Goal: Transaction & Acquisition: Book appointment/travel/reservation

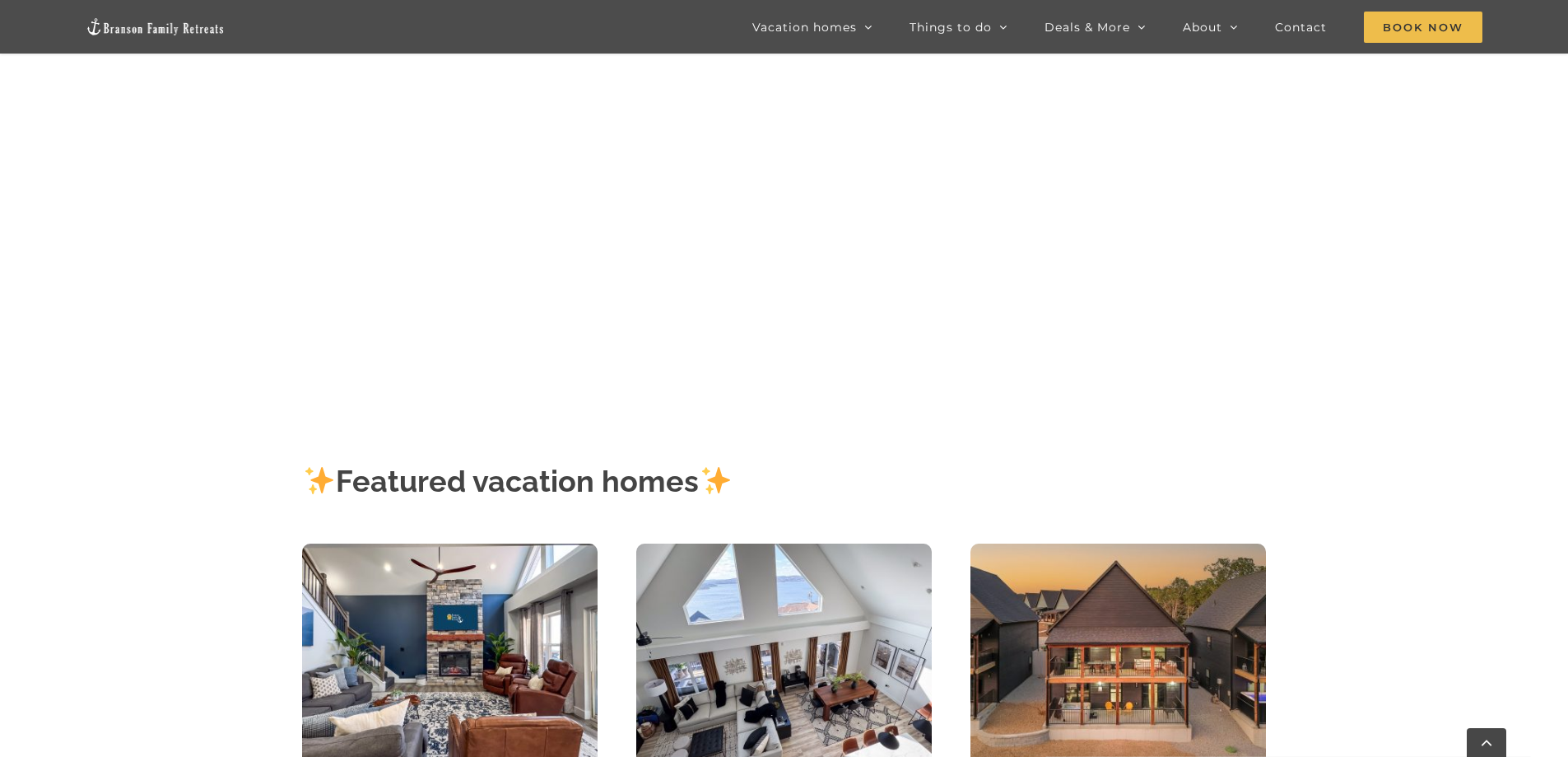
scroll to position [649, 0]
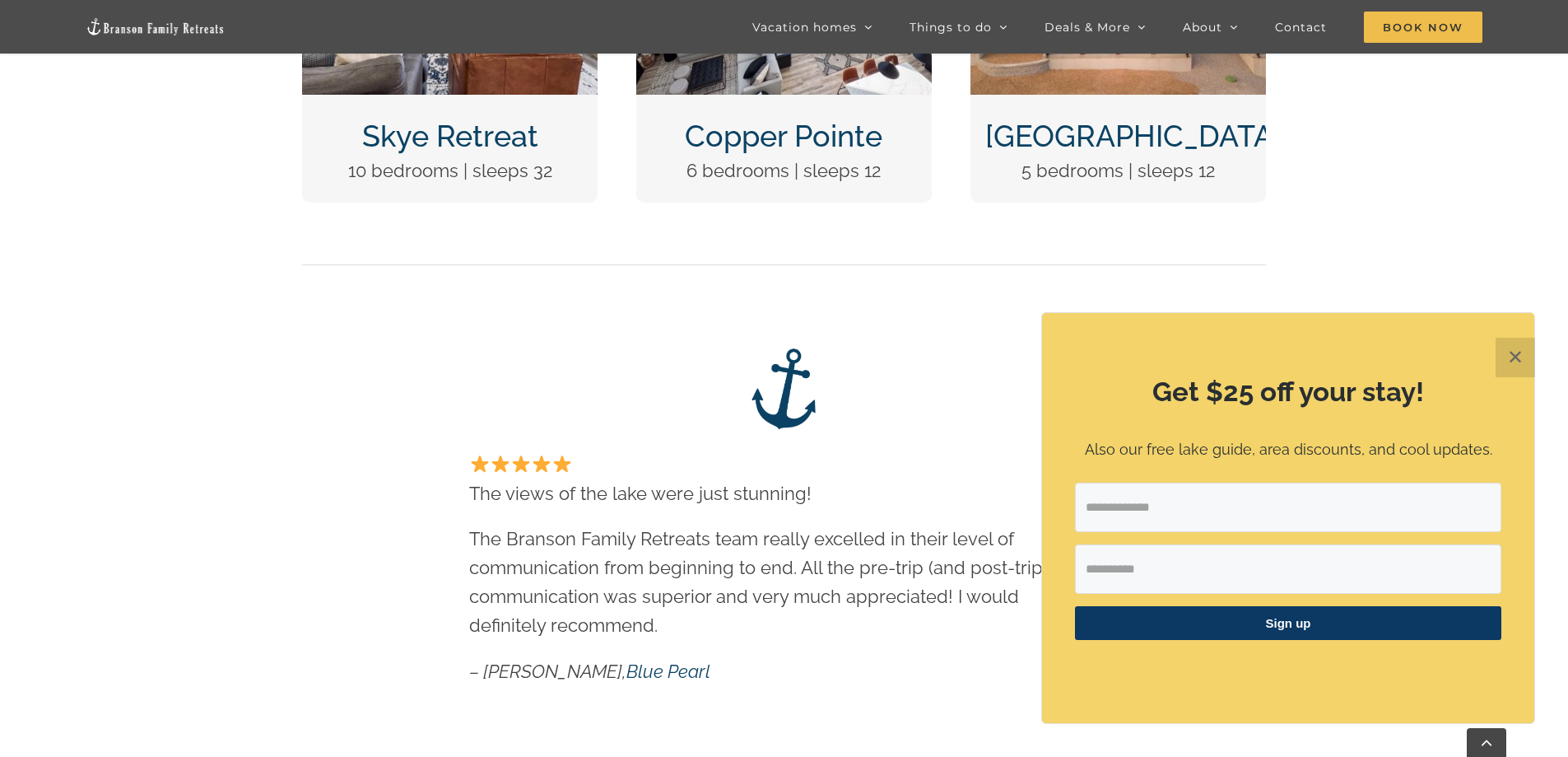
scroll to position [1099, 0]
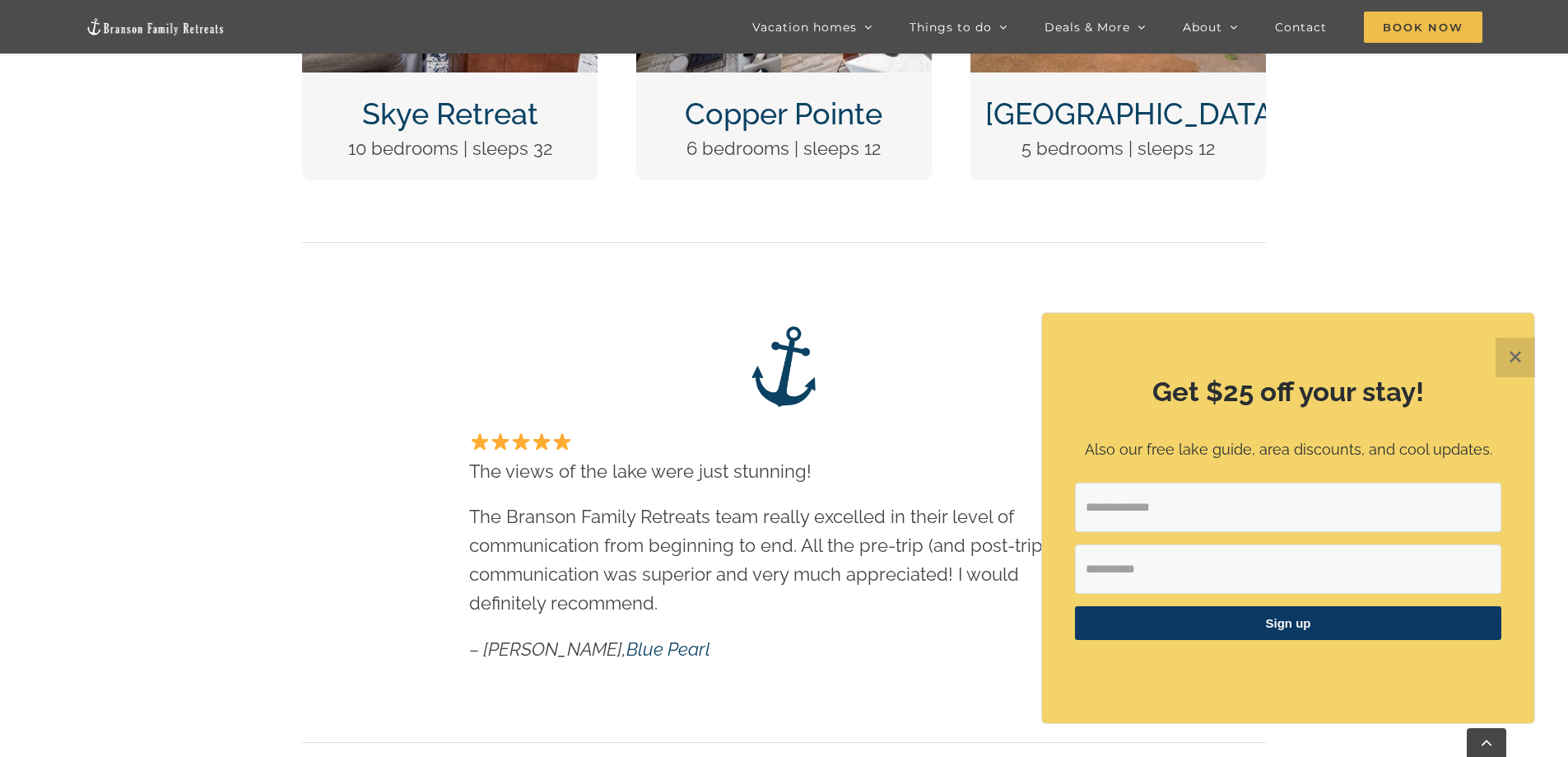
click at [1525, 354] on button "✕" at bounding box center [1515, 357] width 39 height 39
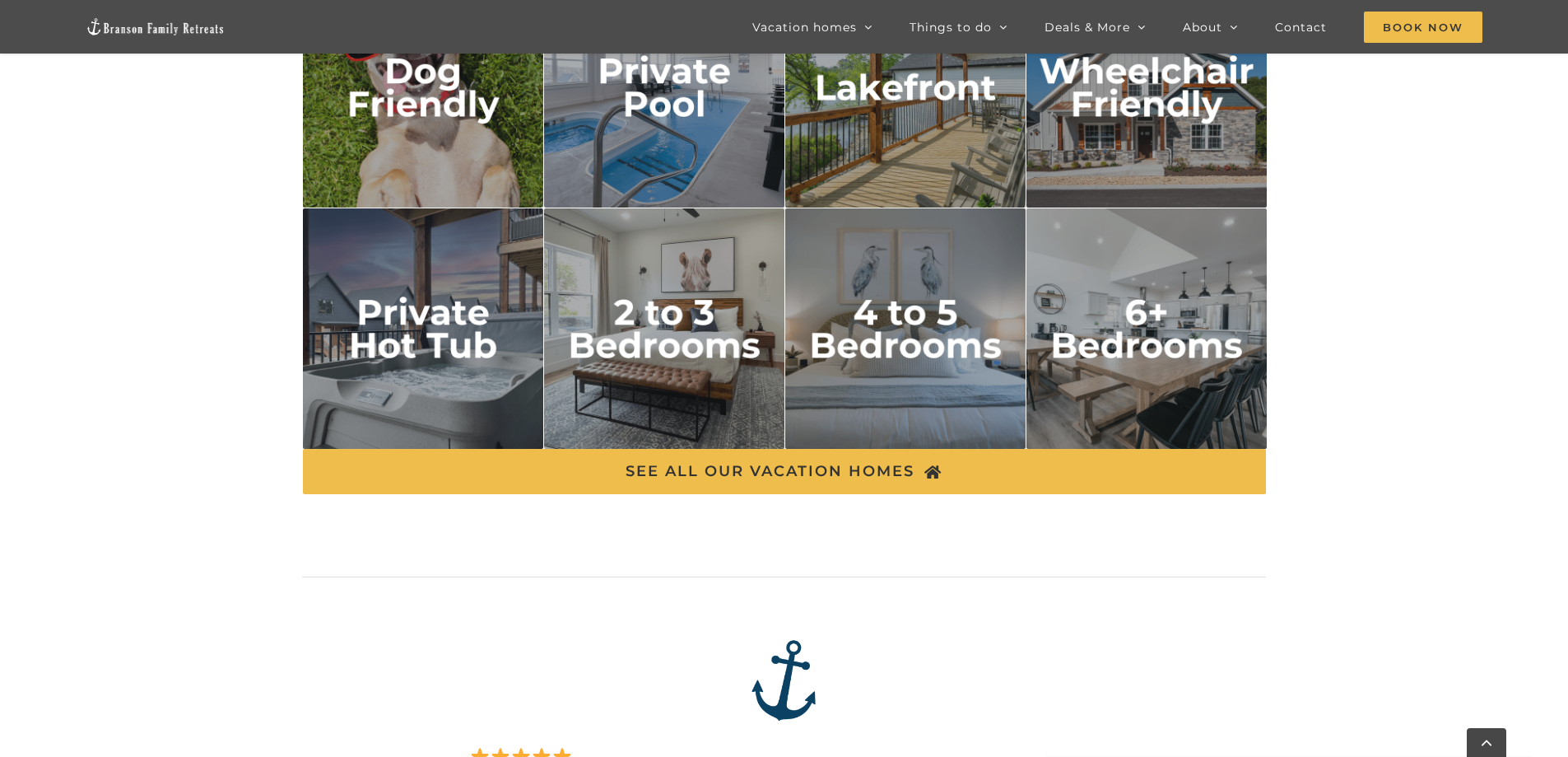
scroll to position [2921, 0]
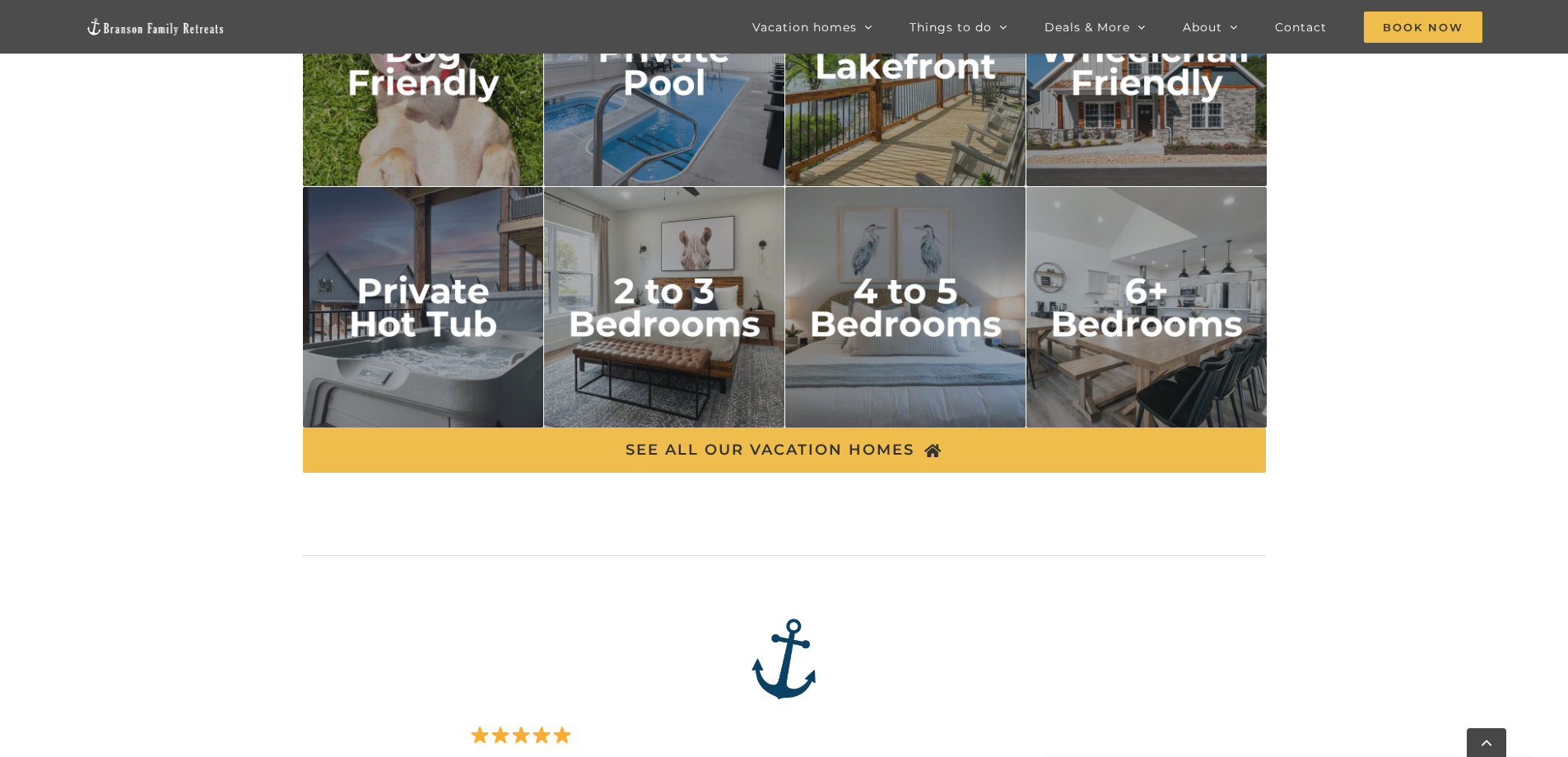
click at [626, 346] on img "2 to 3 bedrooms" at bounding box center [665, 308] width 242 height 242
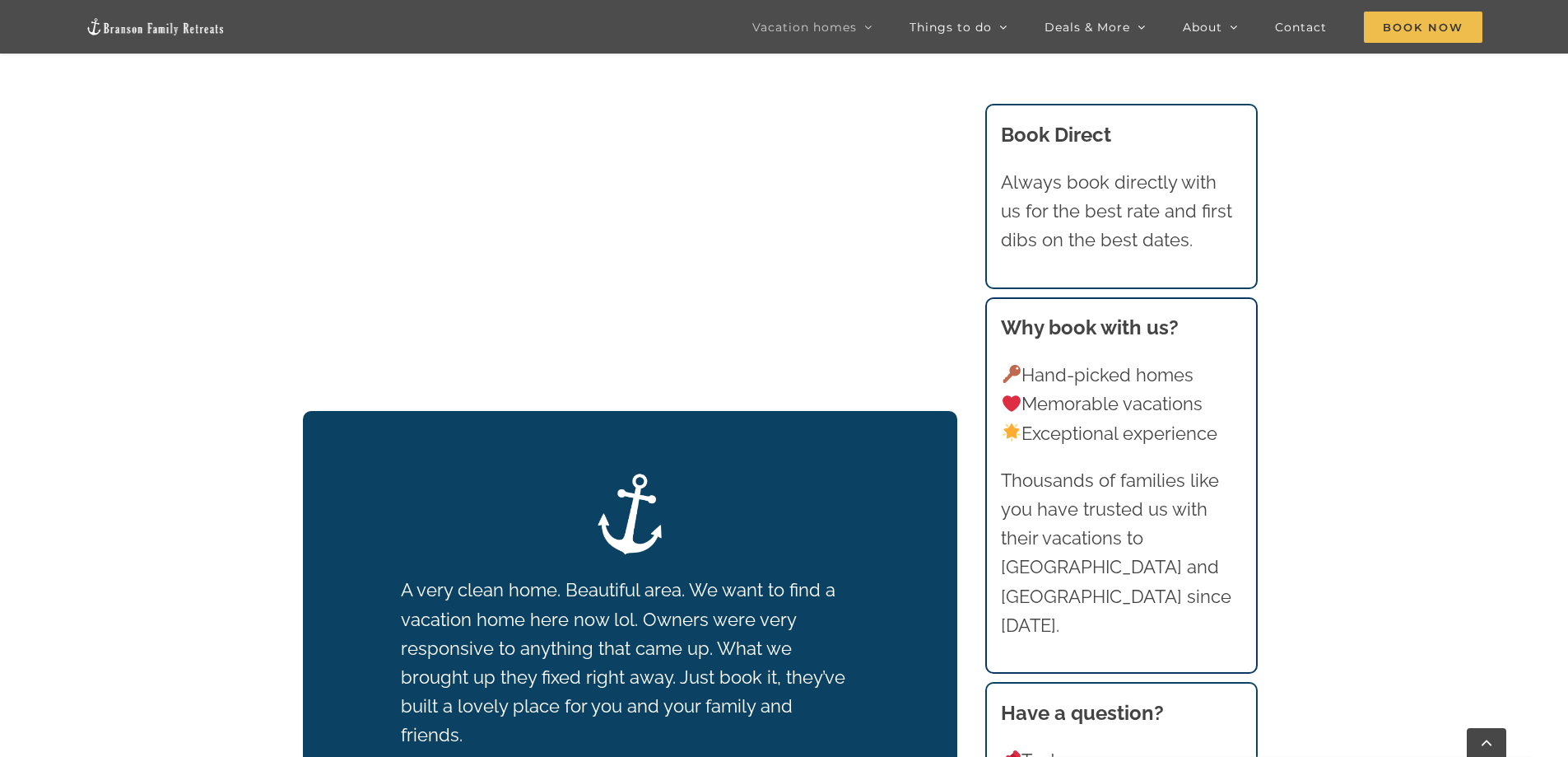
scroll to position [2063, 0]
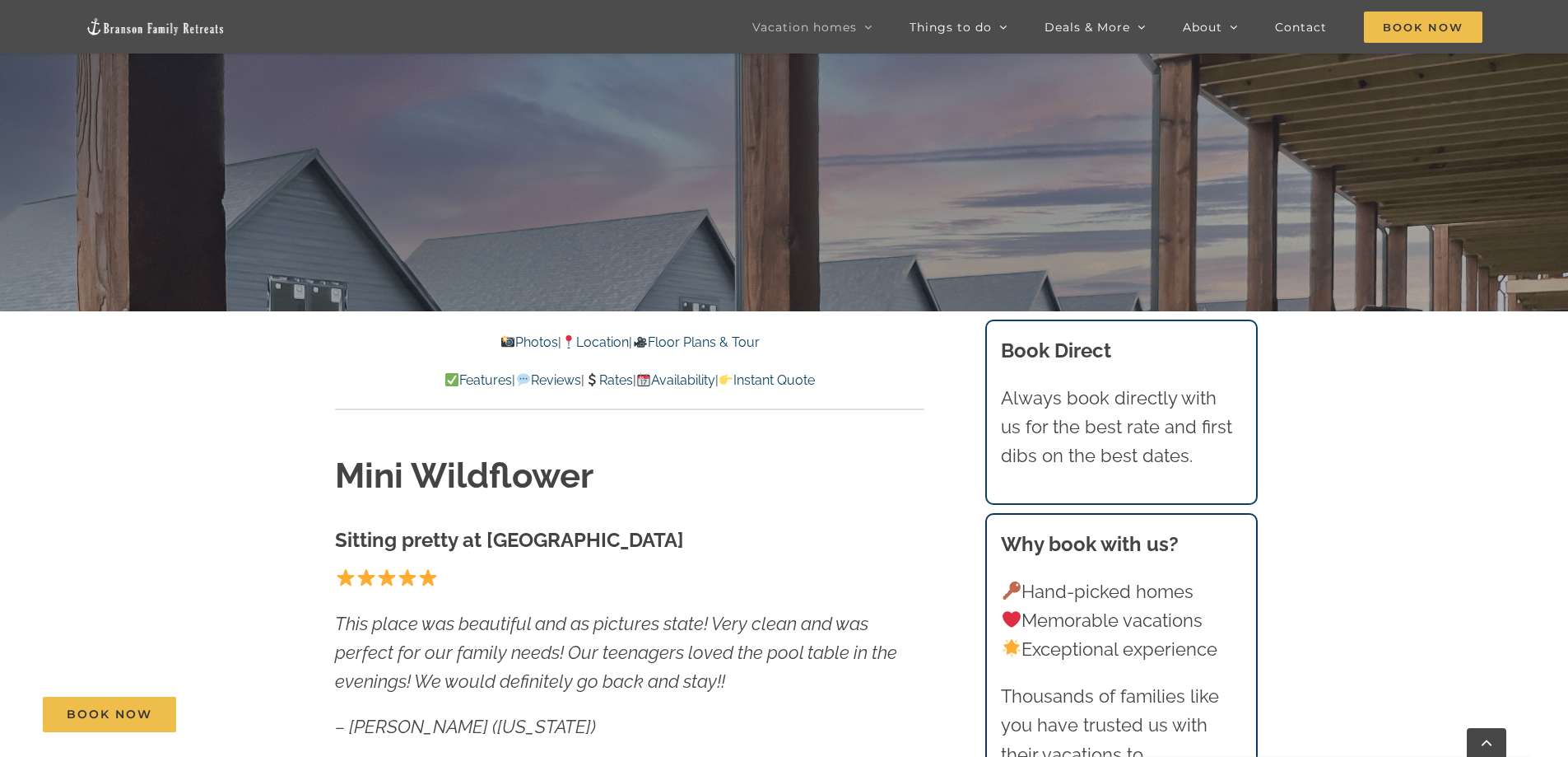
scroll to position [581, 0]
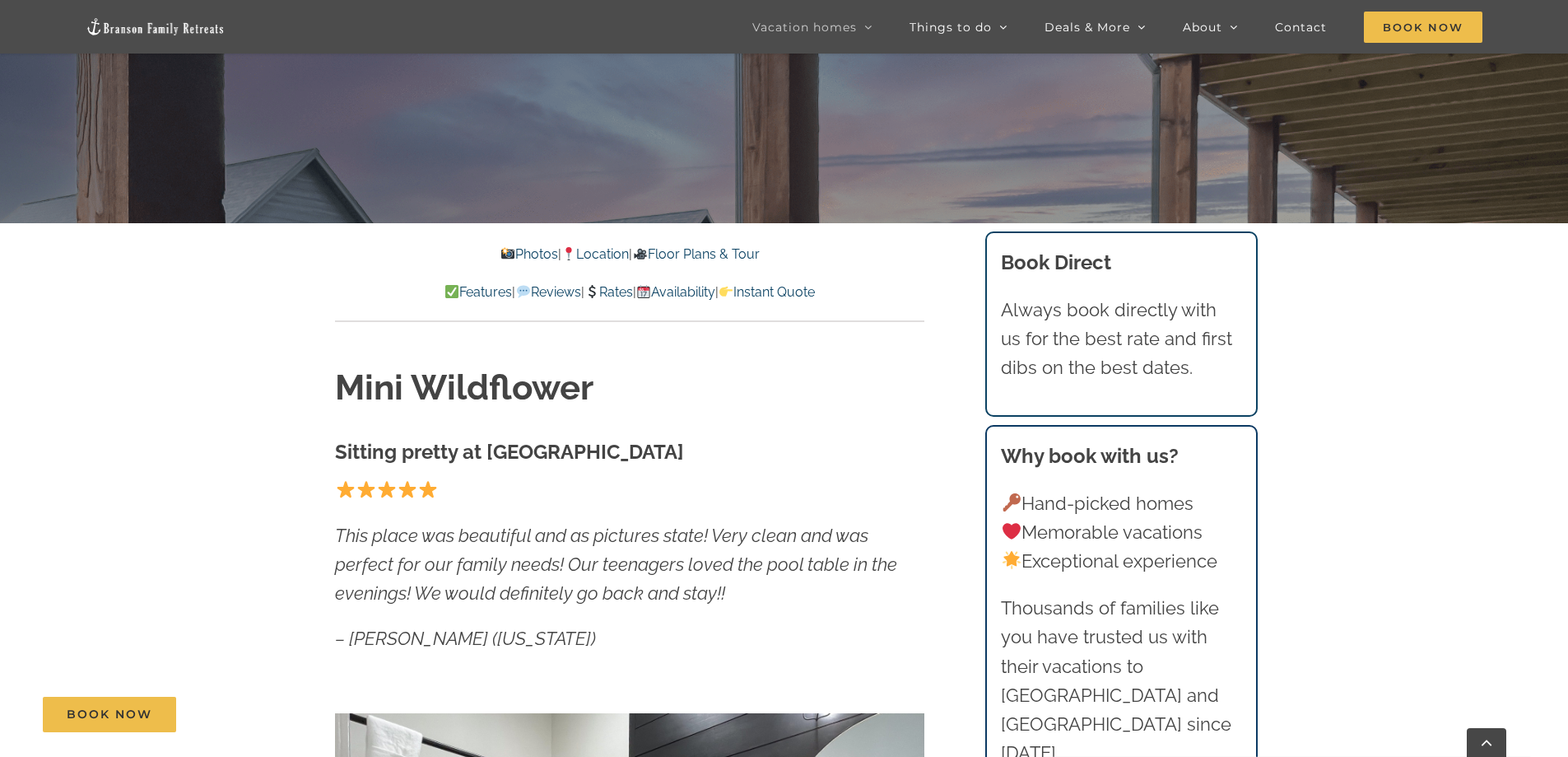
click at [503, 250] on link "Photos" at bounding box center [529, 254] width 58 height 15
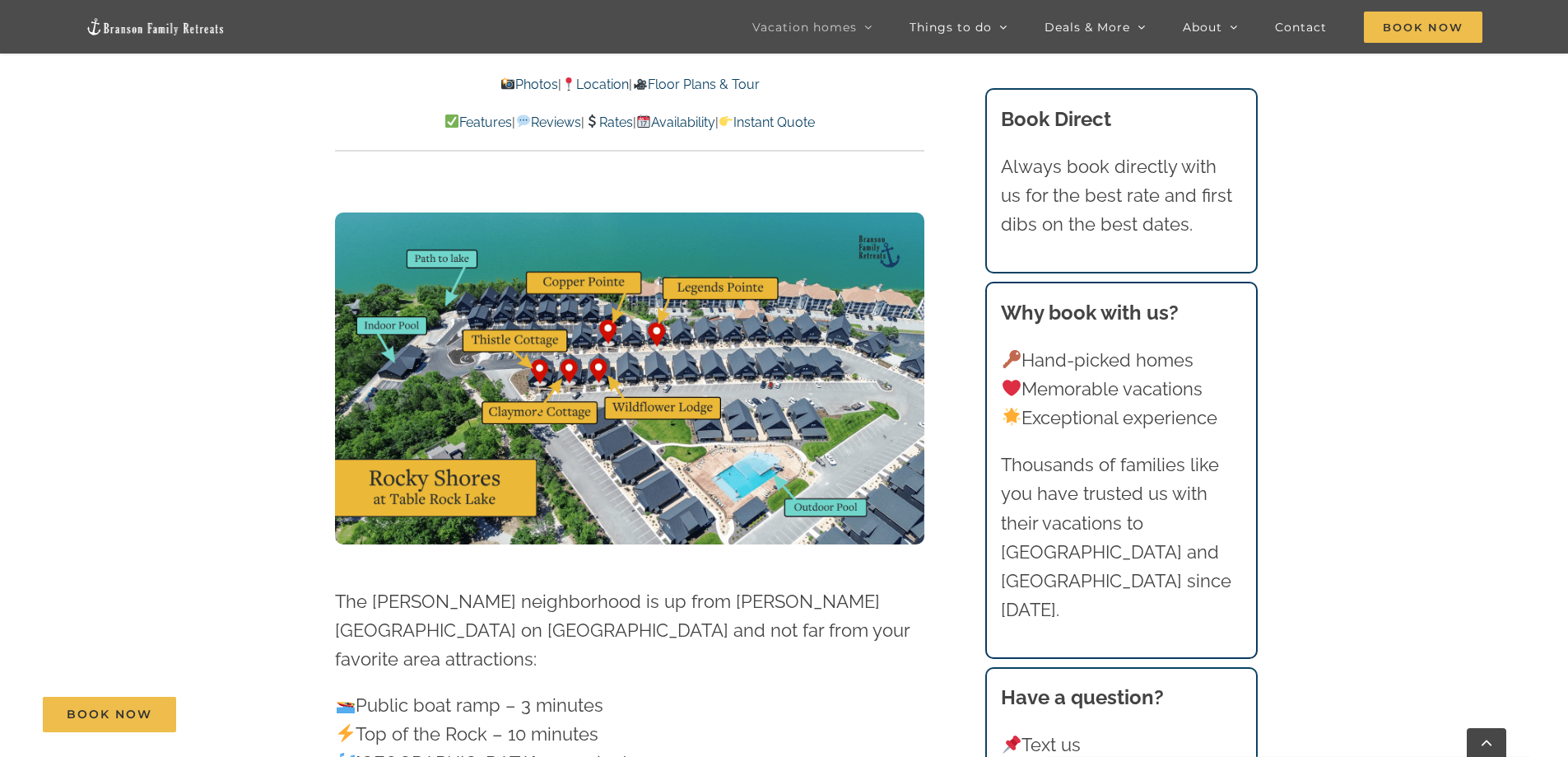
scroll to position [4228, 0]
